Goal: Task Accomplishment & Management: Manage account settings

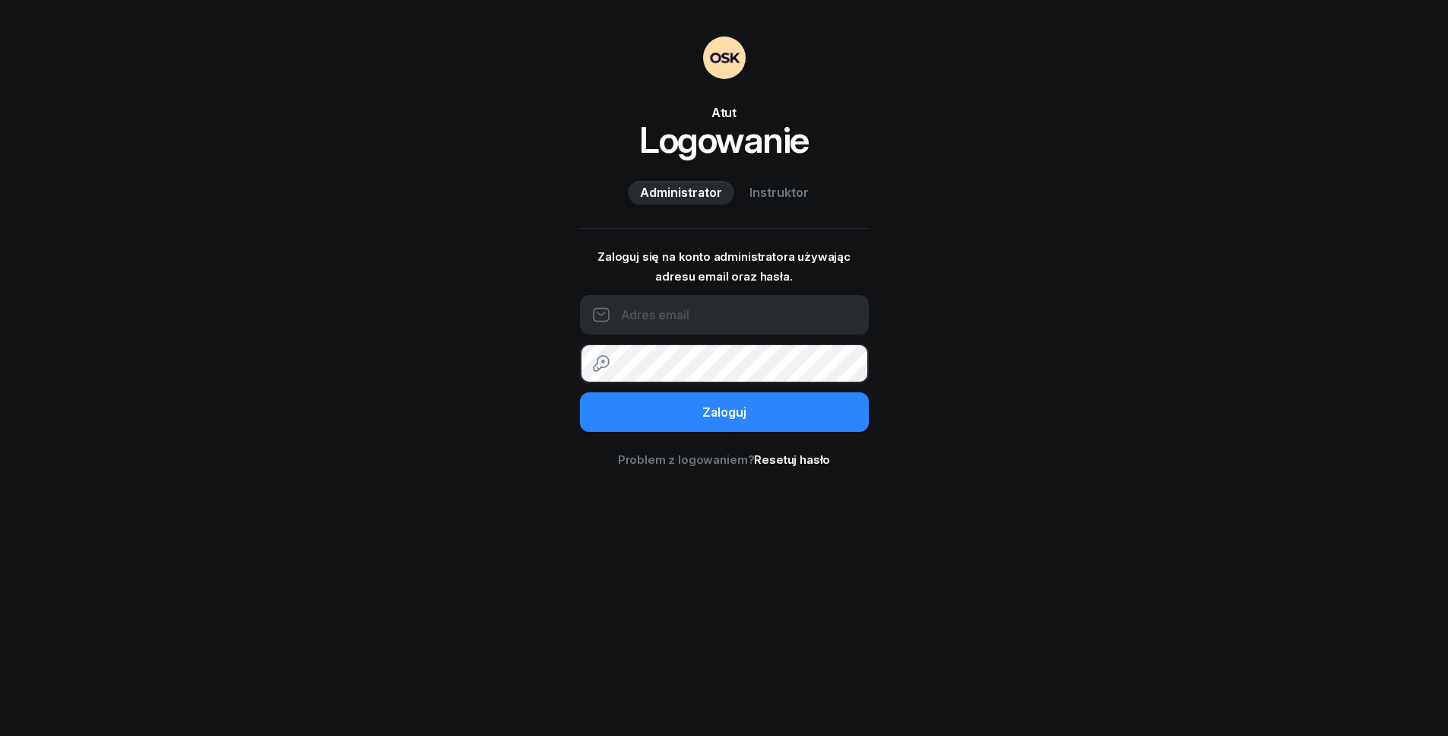
click at [976, 381] on div "Atut Logowanie Administrator Instruktor Zaloguj się na konto administratora uży…" at bounding box center [724, 368] width 1448 height 736
click at [677, 324] on input "email" at bounding box center [724, 315] width 289 height 40
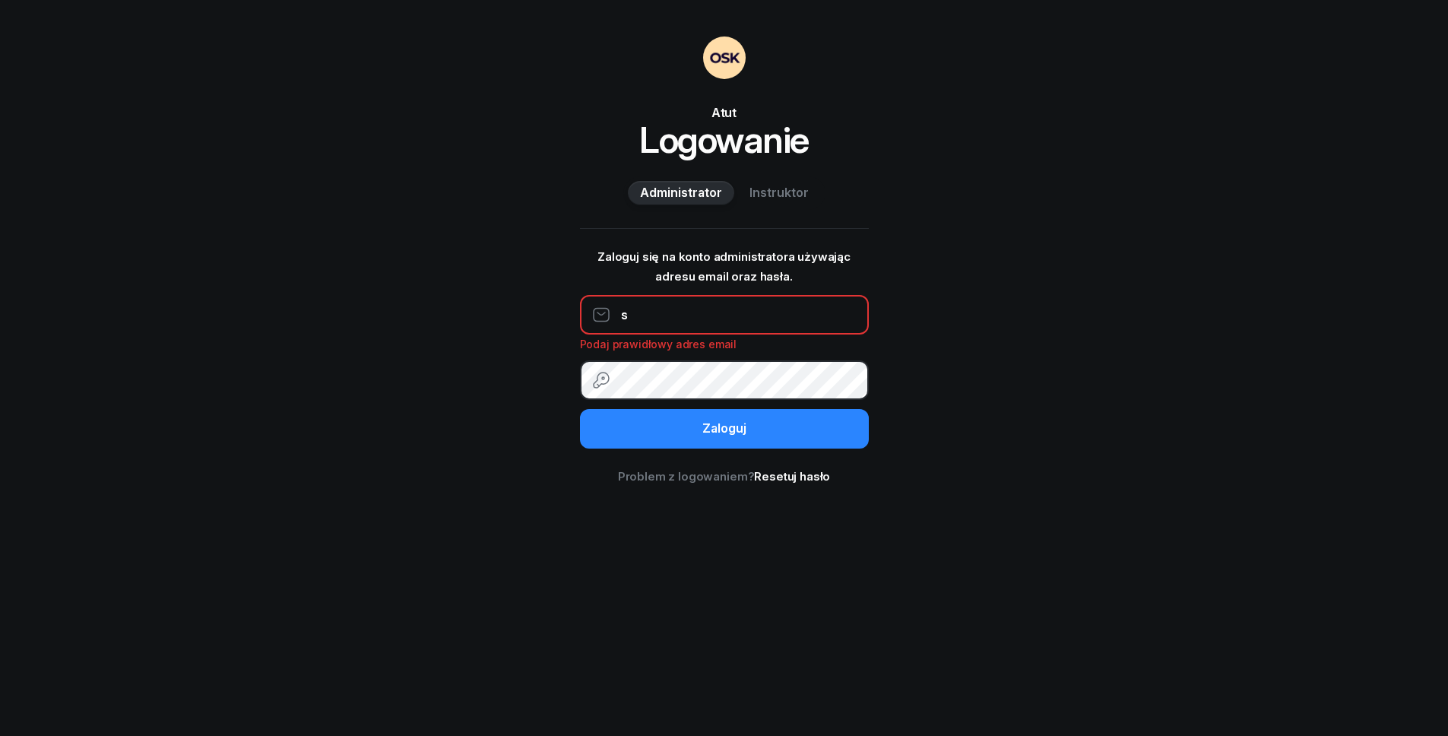
type input "sekretariat@atut.poznan.pl"
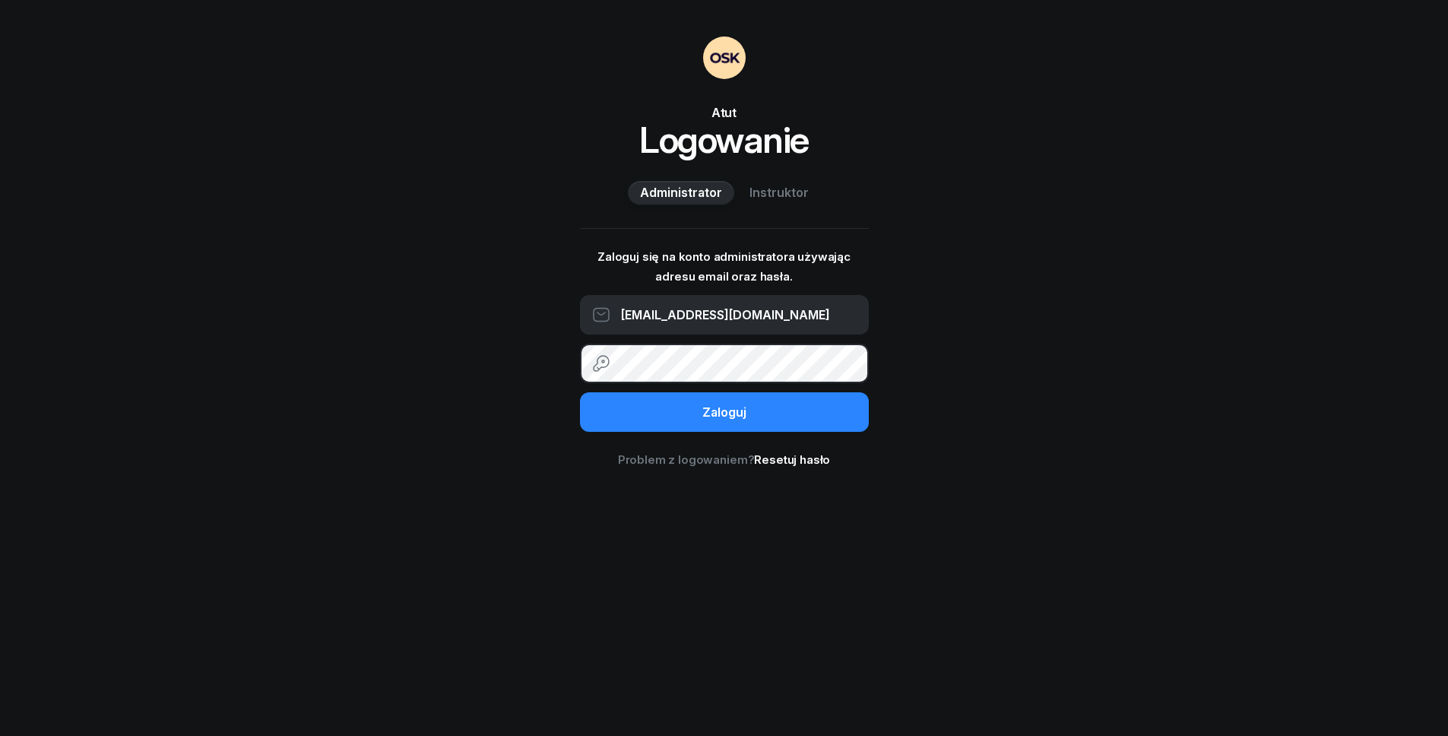
click at [580, 392] on button "Zaloguj" at bounding box center [724, 412] width 289 height 40
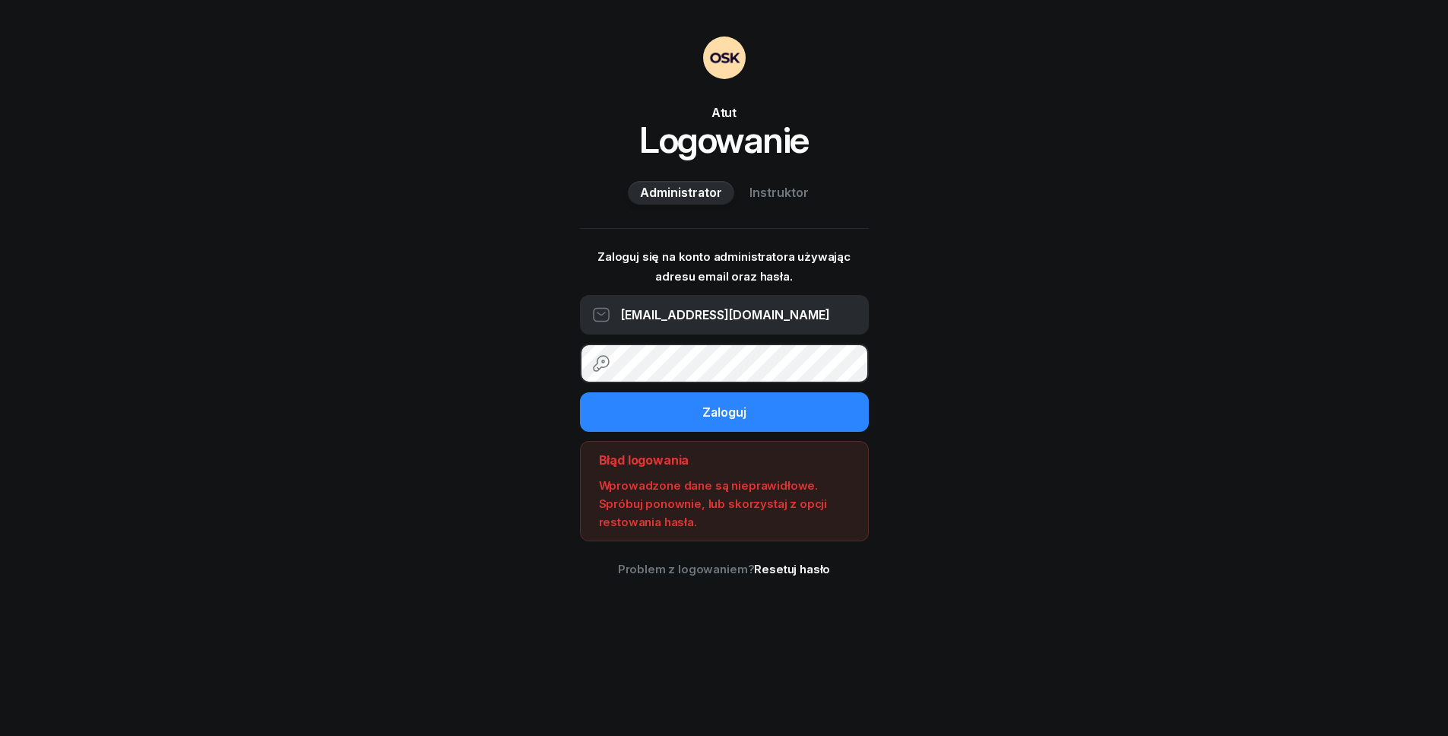
click at [580, 392] on button "Zaloguj" at bounding box center [724, 412] width 289 height 40
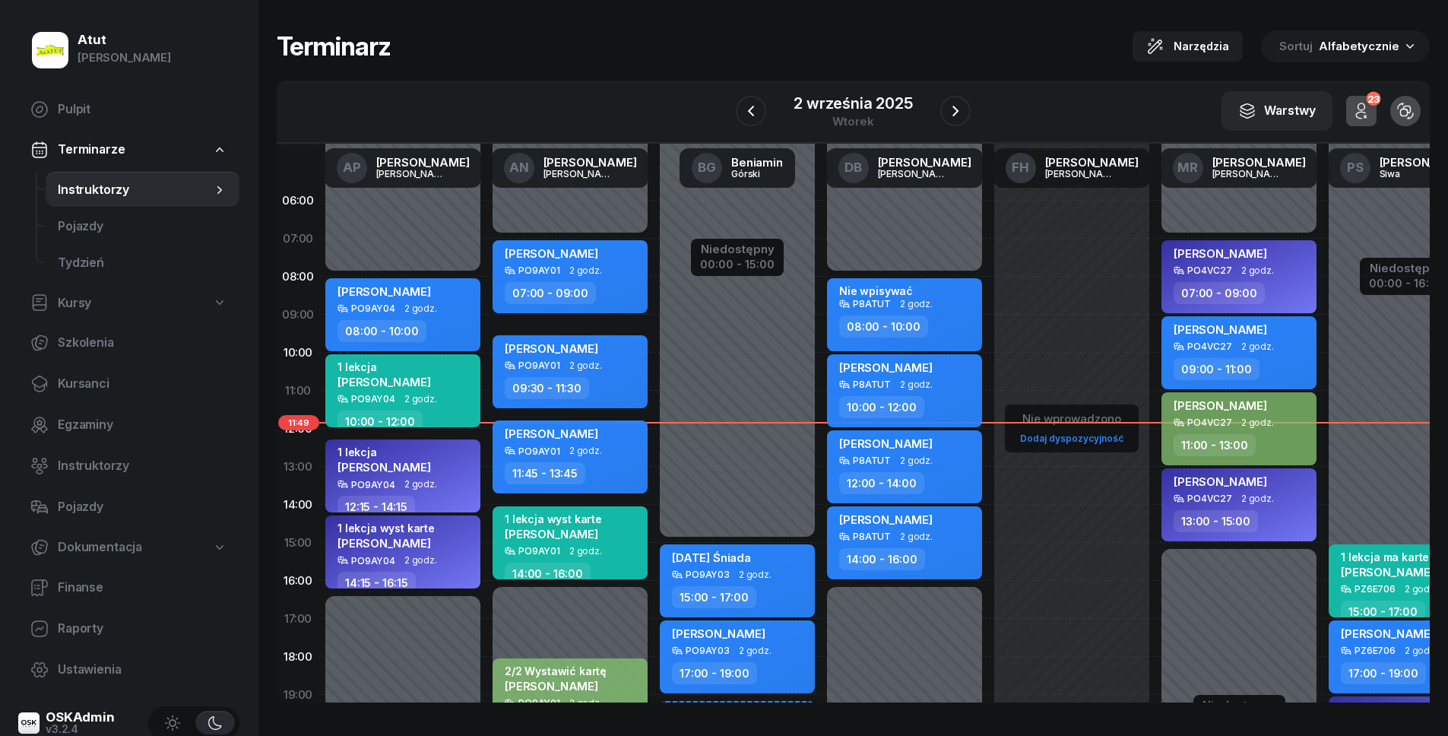
click at [179, 709] on icon "button" at bounding box center [172, 722] width 15 height 15
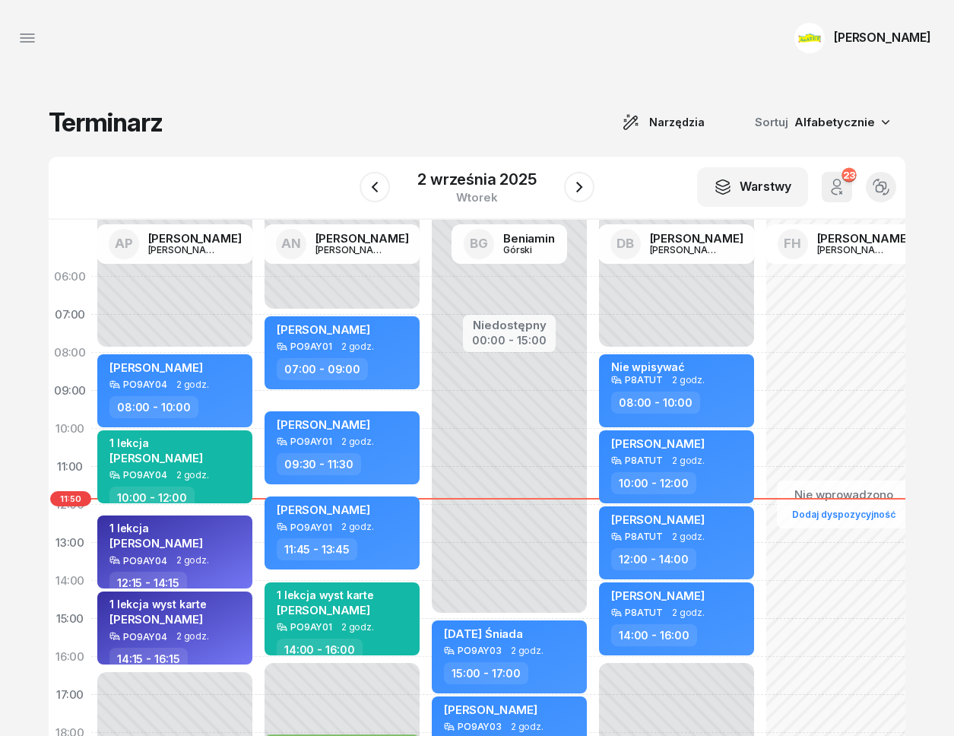
click at [30, 41] on icon "button" at bounding box center [27, 38] width 18 height 18
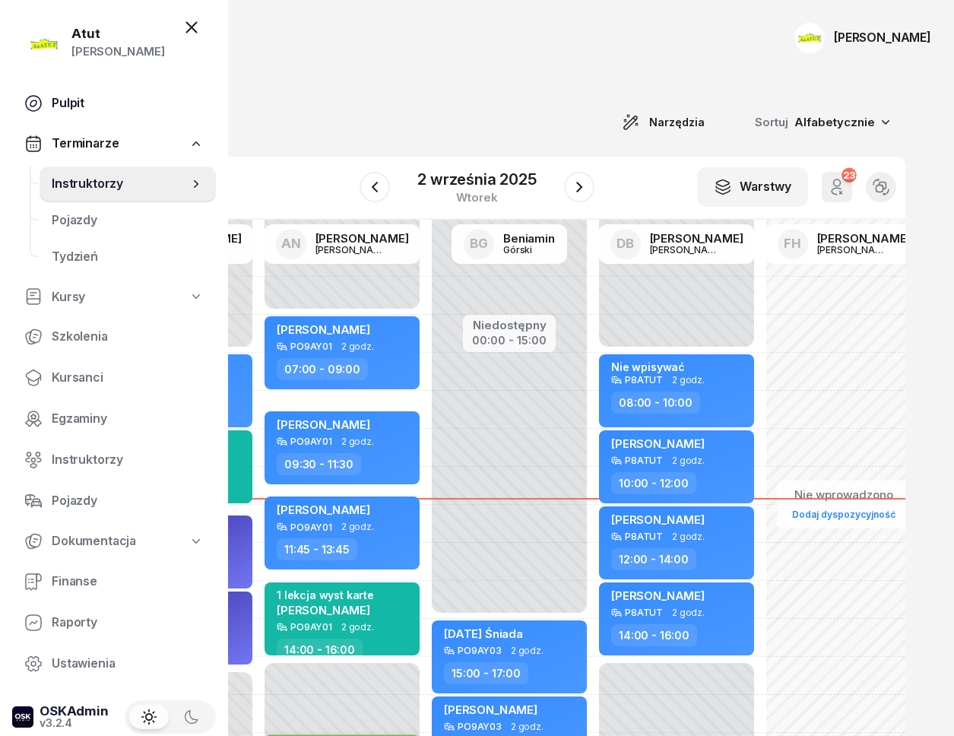
click at [68, 93] on span "Pulpit" at bounding box center [128, 103] width 152 height 20
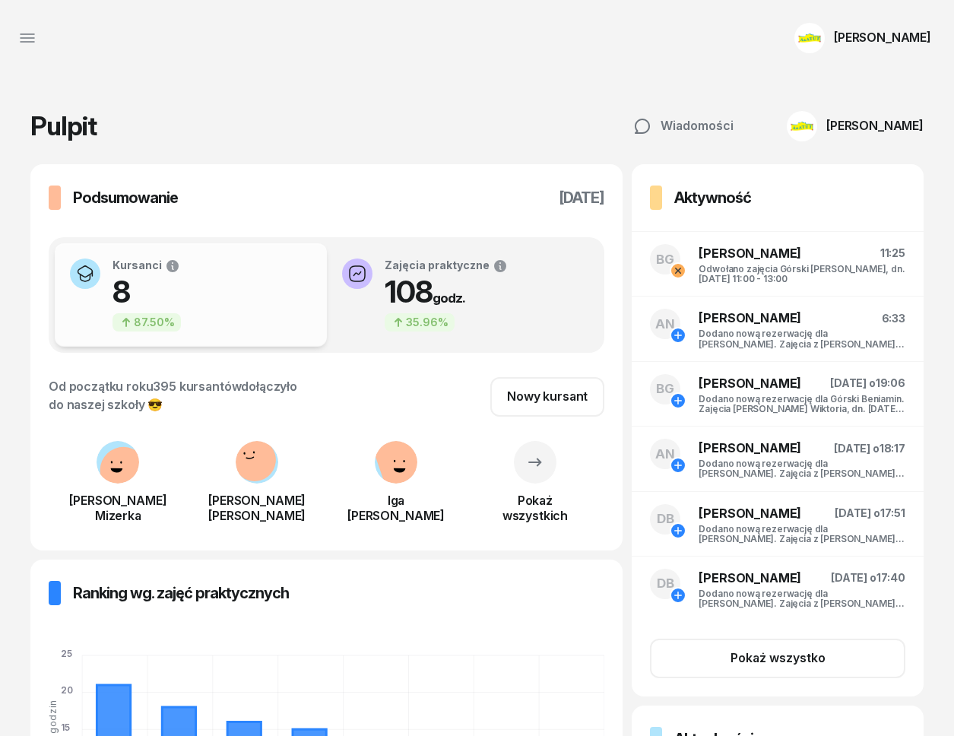
click at [913, 52] on div "[PERSON_NAME]" at bounding box center [862, 38] width 164 height 58
click at [806, 96] on link "Wyloguj" at bounding box center [830, 100] width 201 height 38
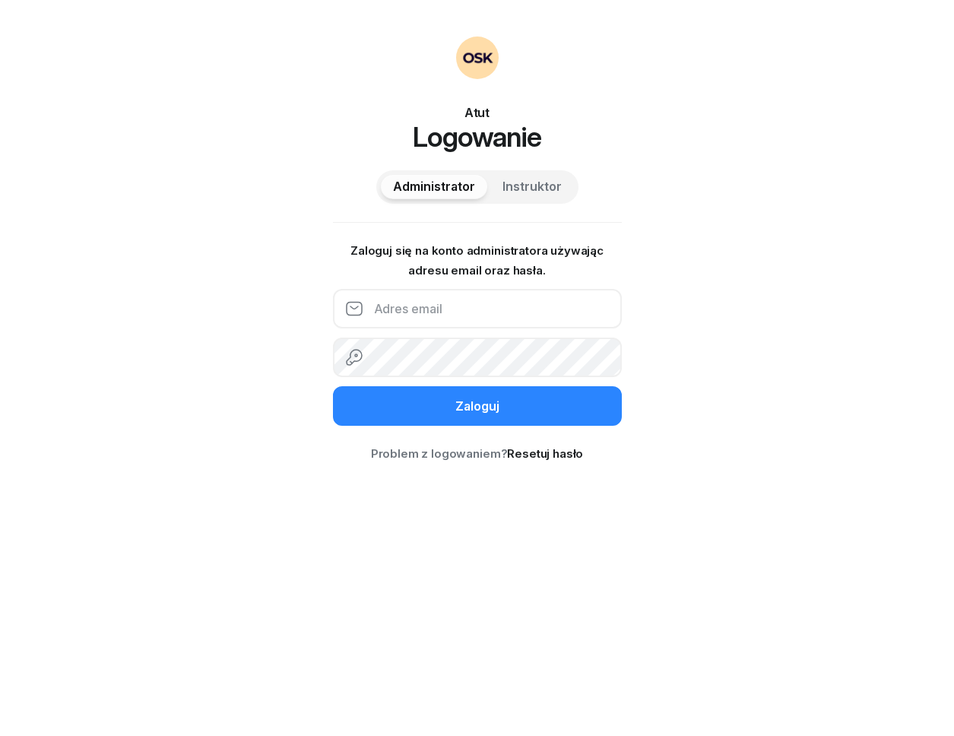
click at [464, 321] on input "email" at bounding box center [477, 309] width 289 height 40
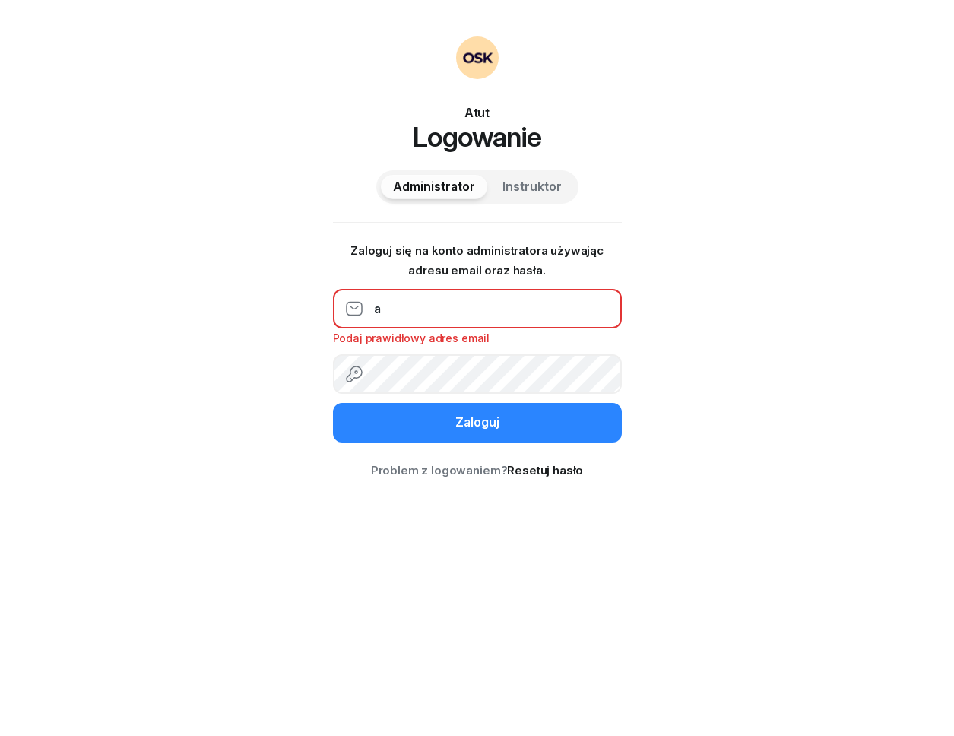
type input "autoliga.wawa@gmail.com"
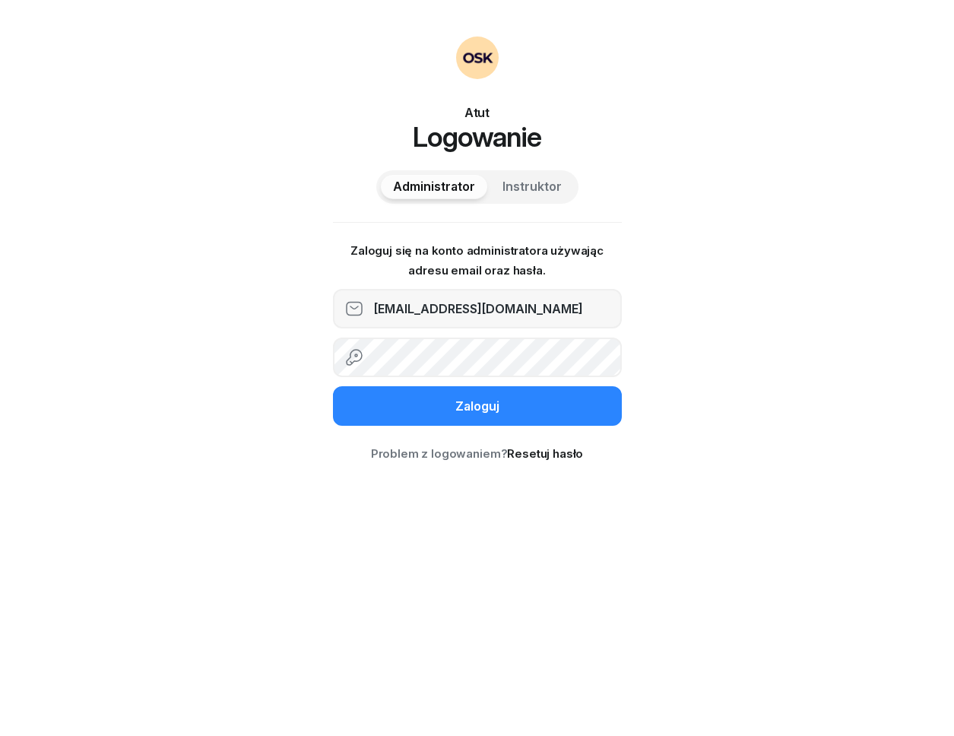
click at [333, 386] on button "Zaloguj" at bounding box center [477, 406] width 289 height 40
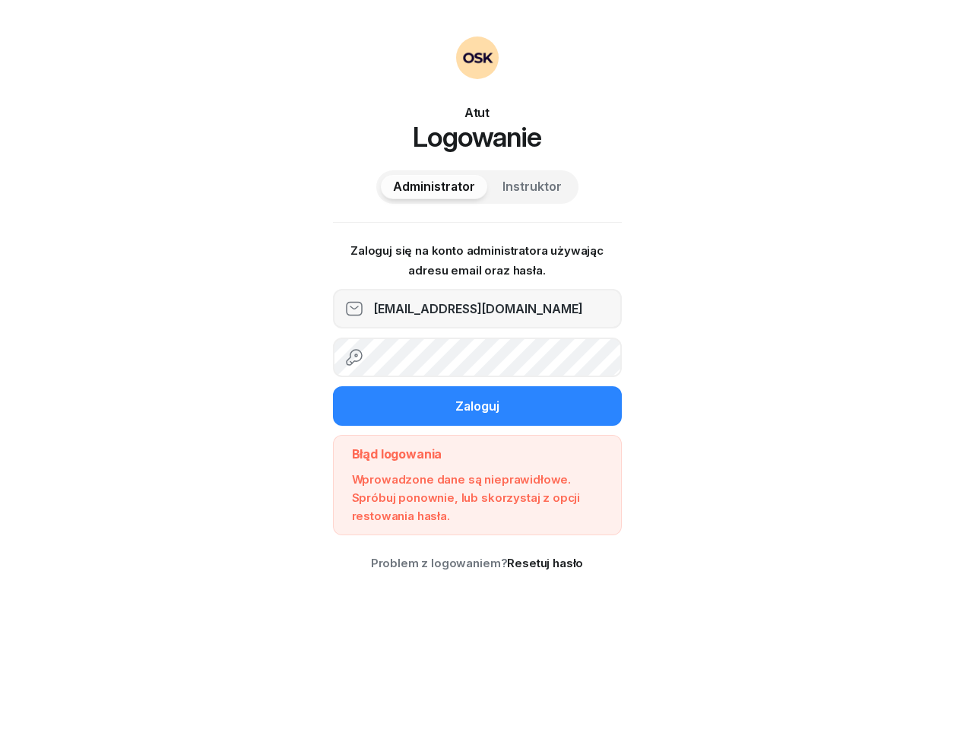
click at [333, 386] on button "Zaloguj" at bounding box center [477, 406] width 289 height 40
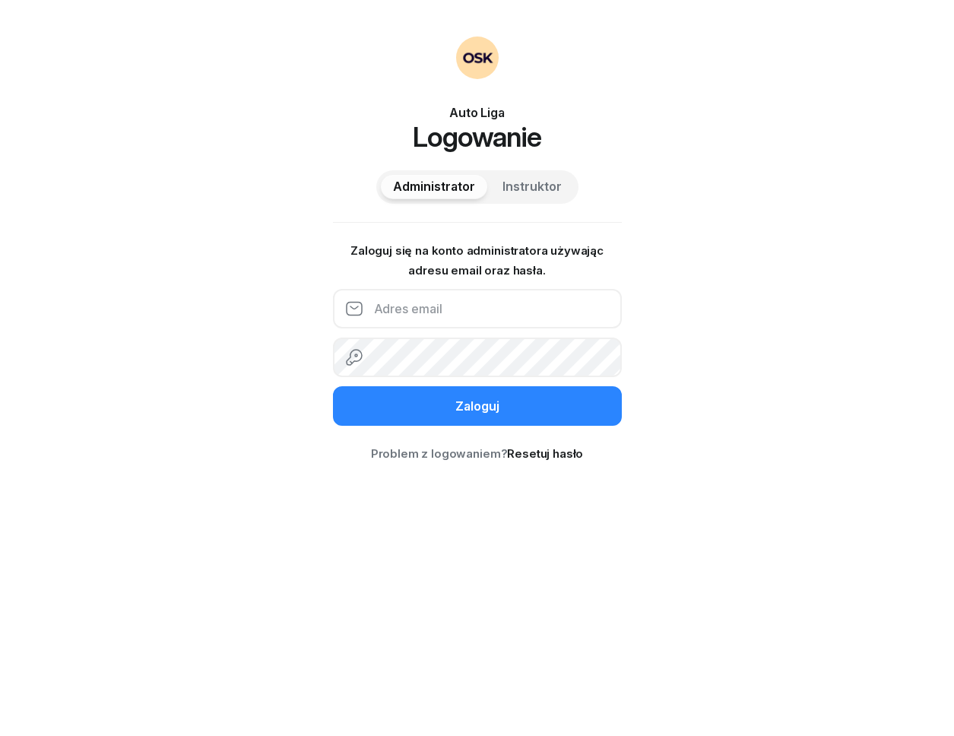
click at [467, 315] on input "email" at bounding box center [477, 309] width 289 height 40
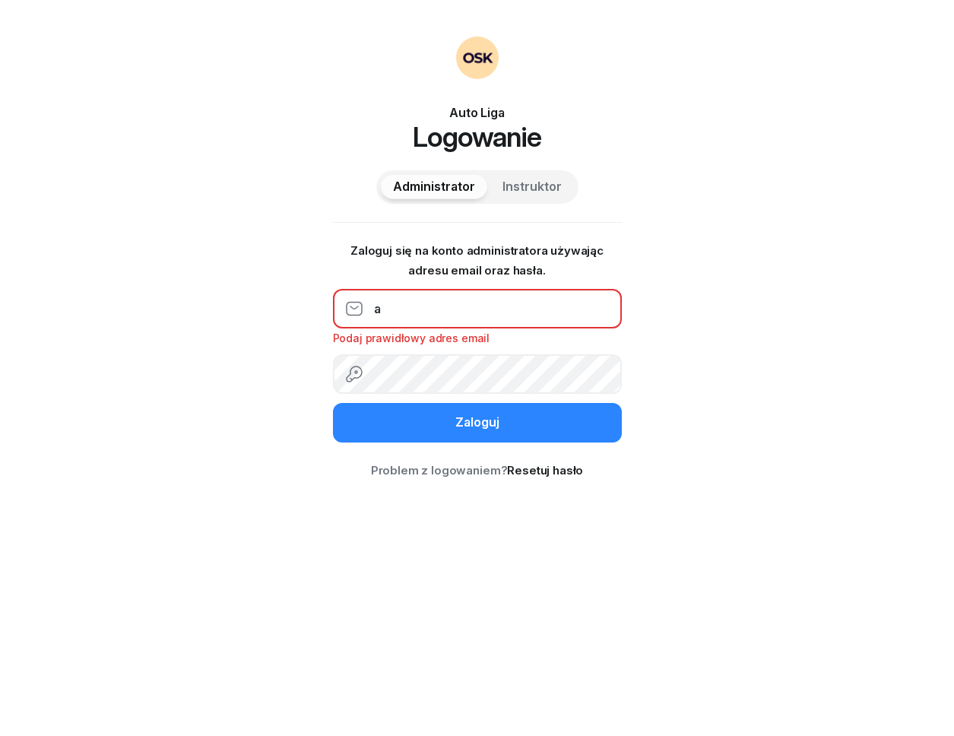
type input "[EMAIL_ADDRESS][DOMAIN_NAME]"
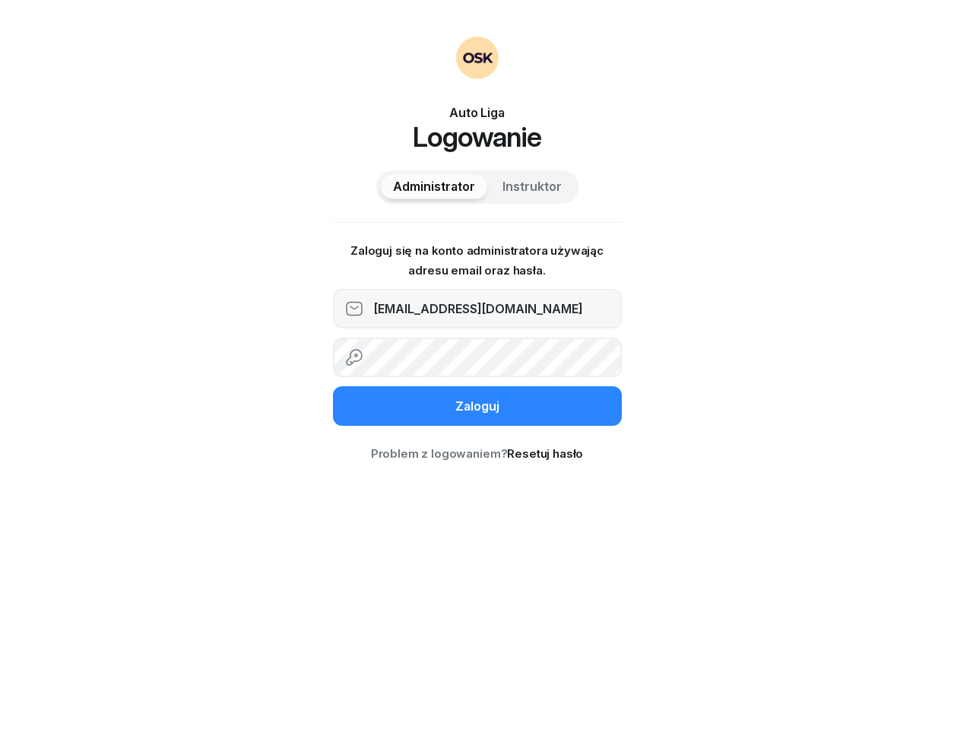
click at [674, 233] on div "Auto Liga Logowanie Administrator Instruktor Zaloguj się na konto administrator…" at bounding box center [477, 368] width 954 height 736
click at [333, 386] on button "Zaloguj" at bounding box center [477, 406] width 289 height 40
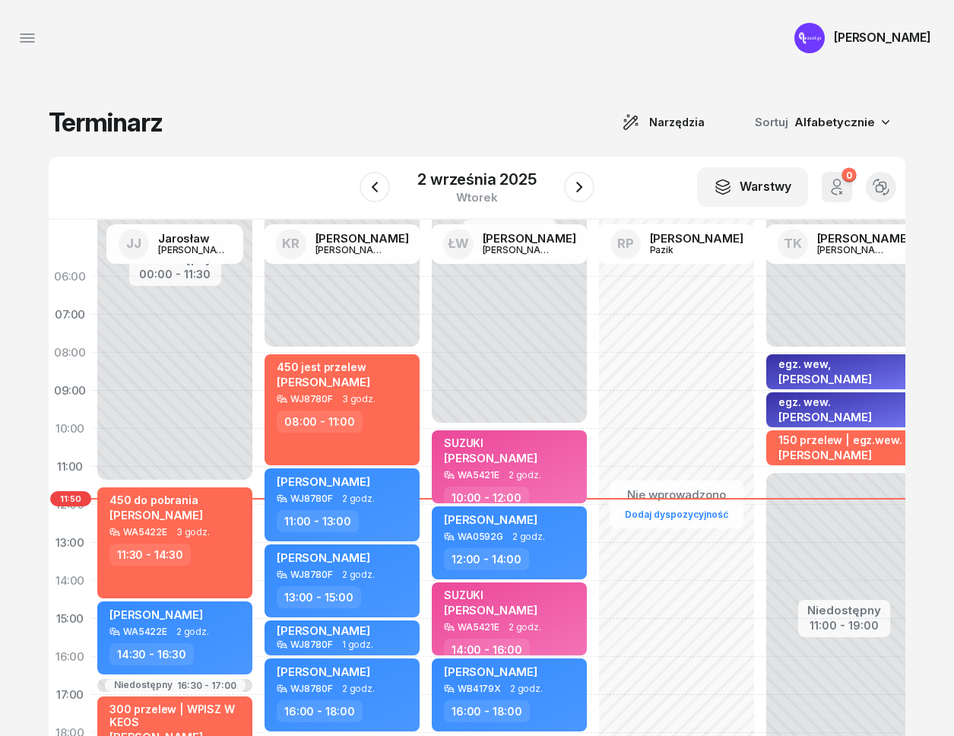
click at [299, 88] on div "Terminarz Narzędzia Sortuj Alfabetycznie W Wybierz JJ Jarosław Jakubczak KR Kat…" at bounding box center [476, 466] width 917 height 780
